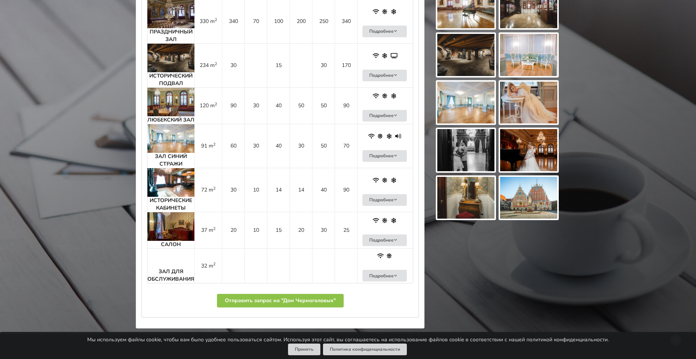
scroll to position [451, 0]
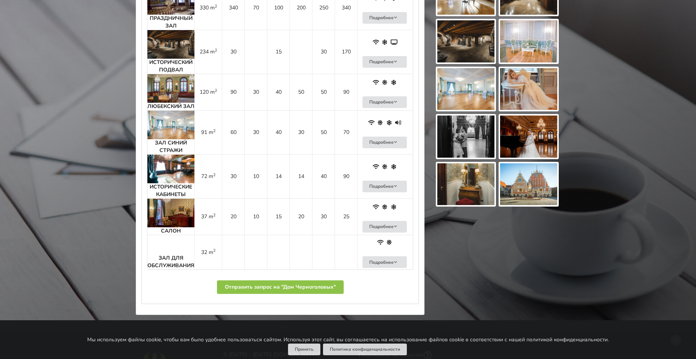
click at [170, 165] on img at bounding box center [170, 169] width 47 height 29
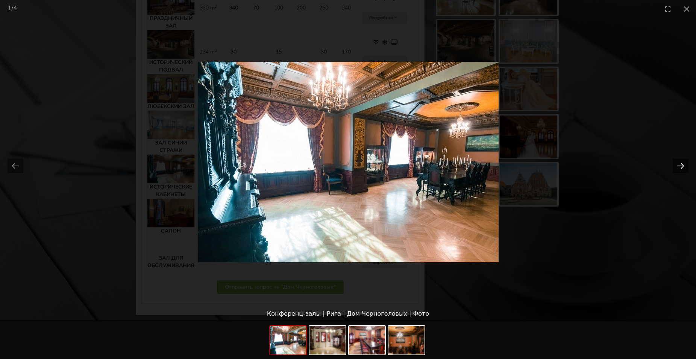
click at [677, 166] on button "Next slide" at bounding box center [681, 165] width 16 height 15
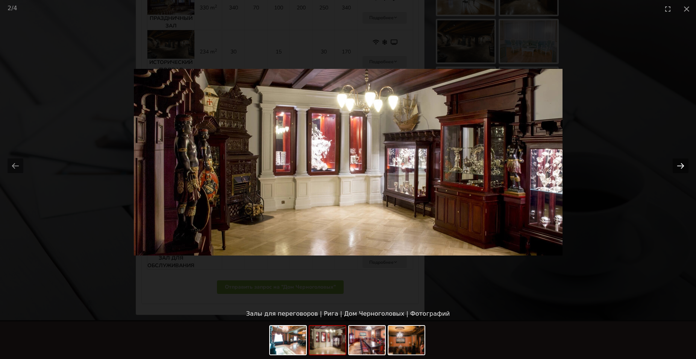
click at [678, 165] on button "Next slide" at bounding box center [681, 165] width 16 height 15
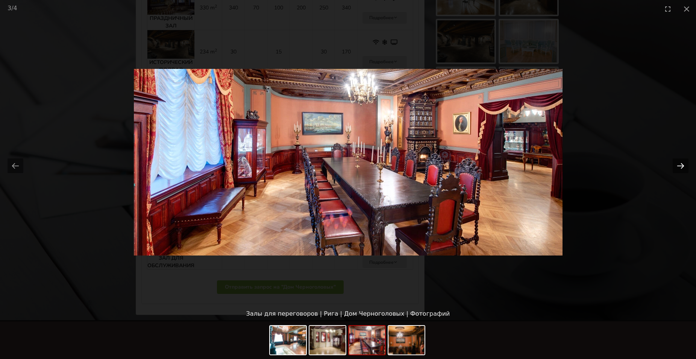
click at [680, 165] on button "Next slide" at bounding box center [681, 165] width 16 height 15
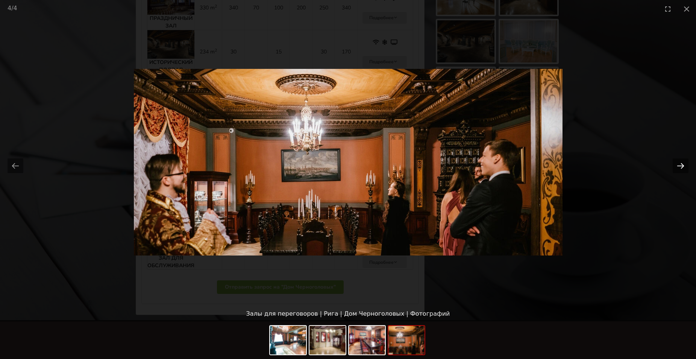
click at [680, 165] on button "Next slide" at bounding box center [681, 165] width 16 height 15
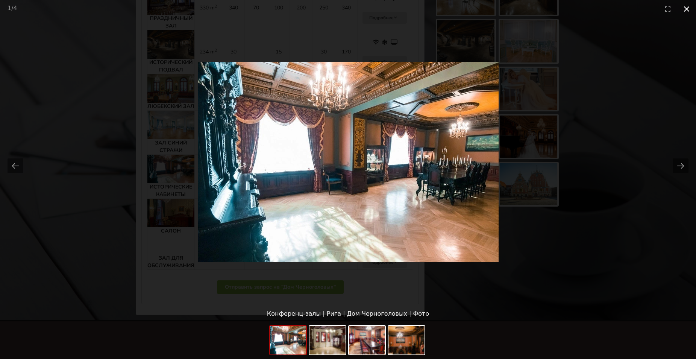
click at [684, 9] on button "Close gallery" at bounding box center [686, 9] width 19 height 18
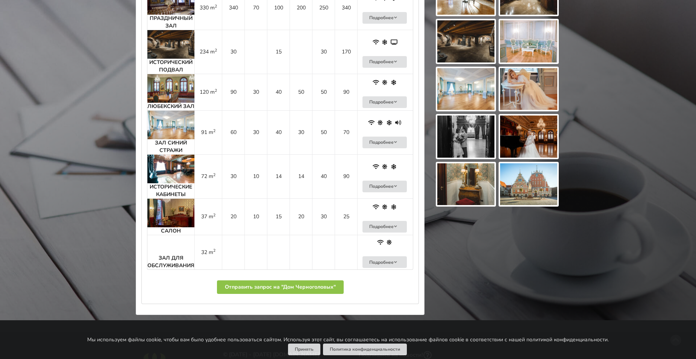
click at [168, 206] on img at bounding box center [170, 213] width 47 height 29
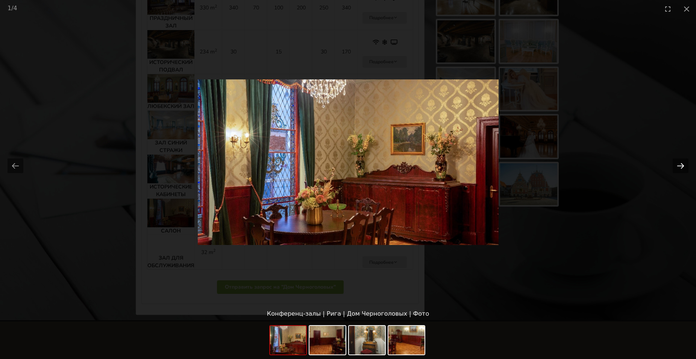
click at [681, 164] on button "Next slide" at bounding box center [681, 165] width 16 height 15
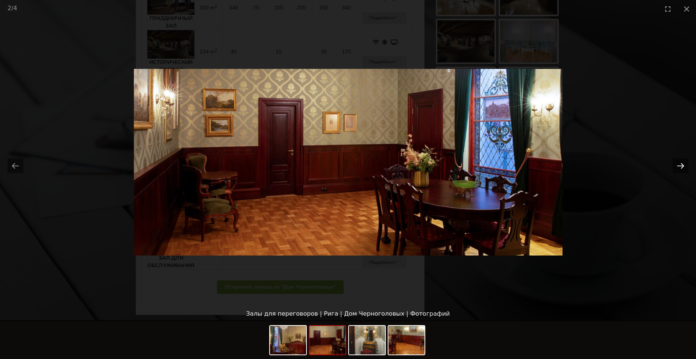
click at [681, 164] on button "Next slide" at bounding box center [681, 165] width 16 height 15
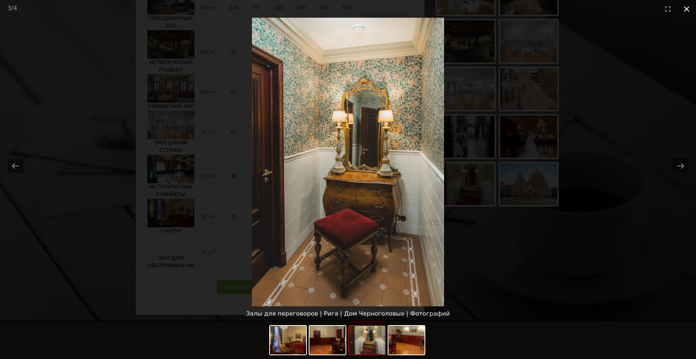
click at [684, 7] on button "Close gallery" at bounding box center [686, 9] width 19 height 18
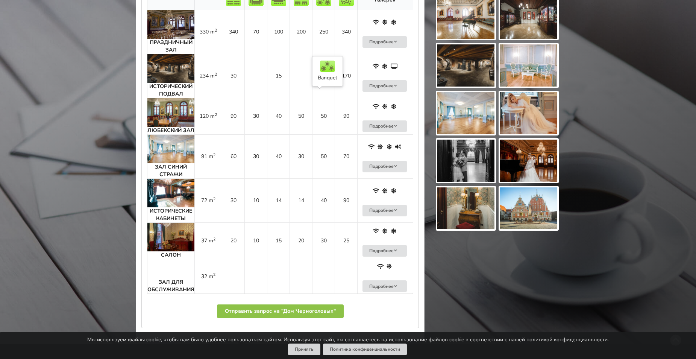
scroll to position [414, 0]
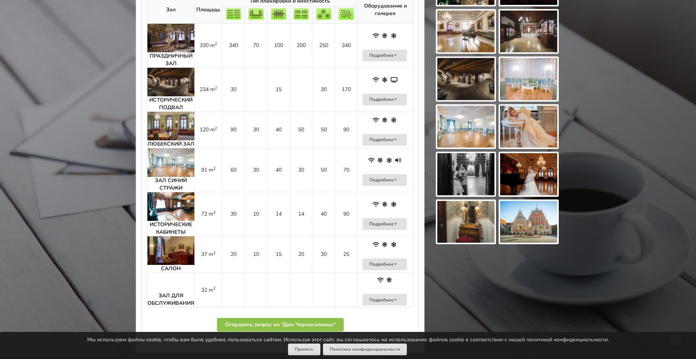
click at [160, 75] on img at bounding box center [170, 82] width 47 height 29
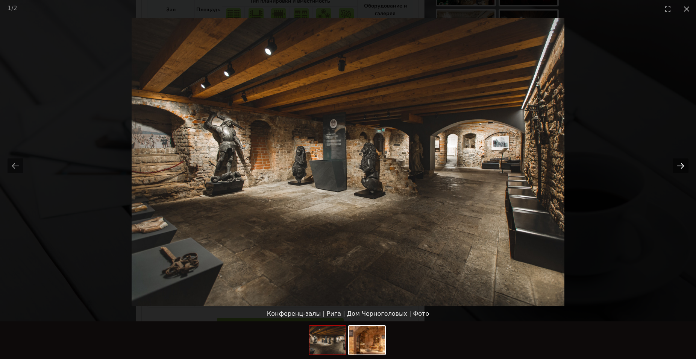
click at [680, 165] on button "Next slide" at bounding box center [681, 165] width 16 height 15
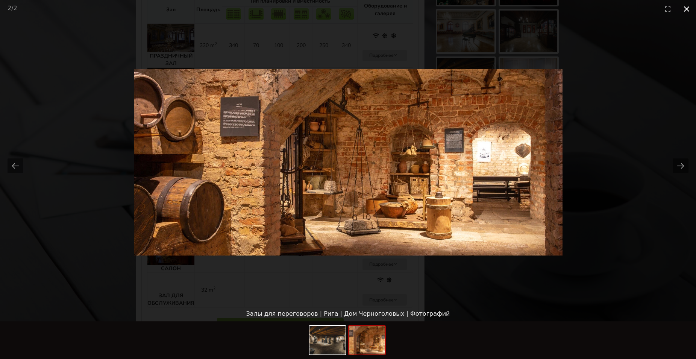
click at [688, 8] on button "Close gallery" at bounding box center [686, 9] width 19 height 18
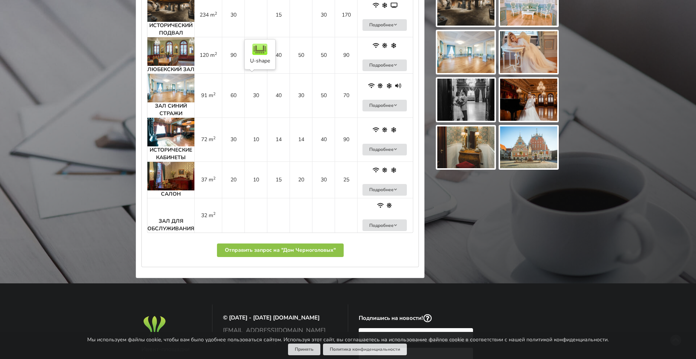
scroll to position [489, 0]
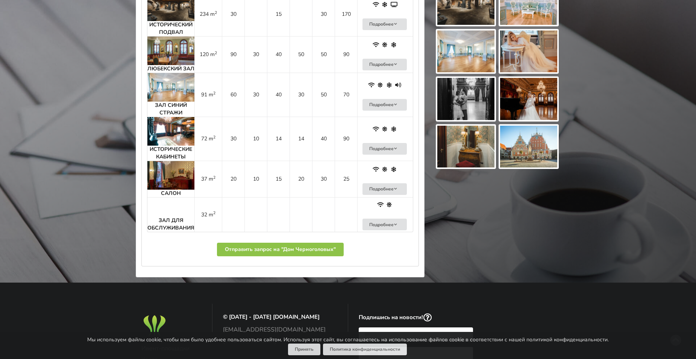
click at [173, 212] on td "ЗАЛ ДЛЯ ОБСЛУЖИВАНИЯ" at bounding box center [170, 214] width 47 height 35
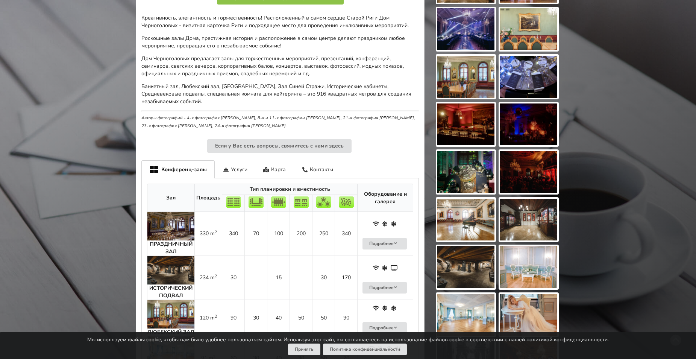
scroll to position [263, 0]
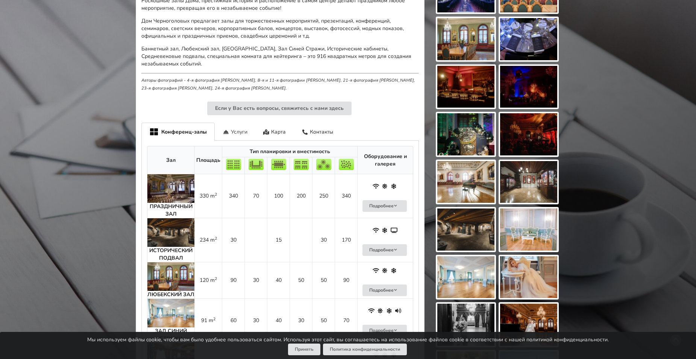
click at [233, 125] on div "Услуги" at bounding box center [235, 132] width 41 height 18
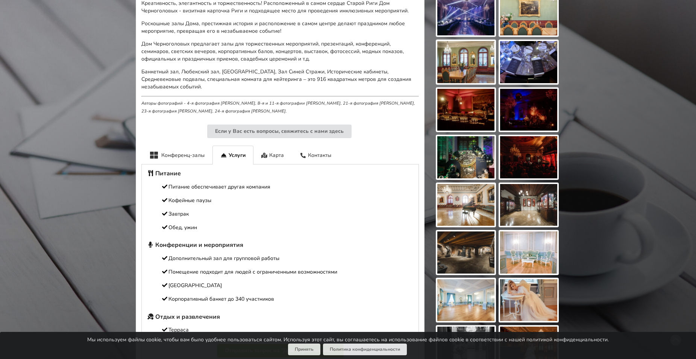
scroll to position [226, 0]
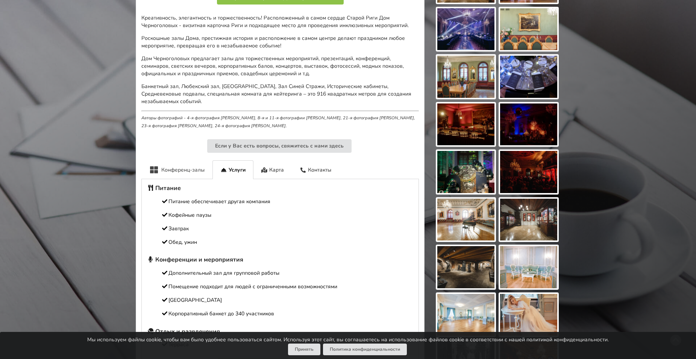
click at [202, 160] on div "Конференц-залы" at bounding box center [176, 169] width 71 height 18
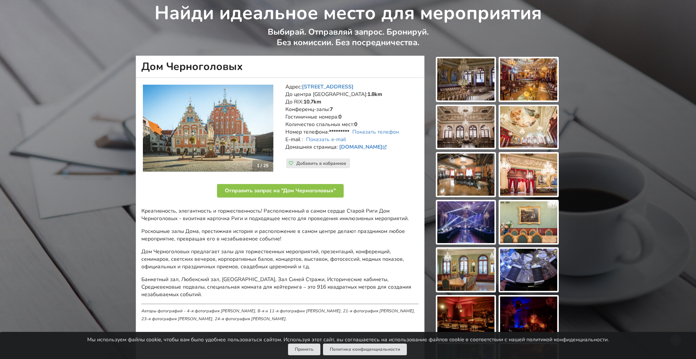
scroll to position [0, 0]
